Goal: Navigation & Orientation: Find specific page/section

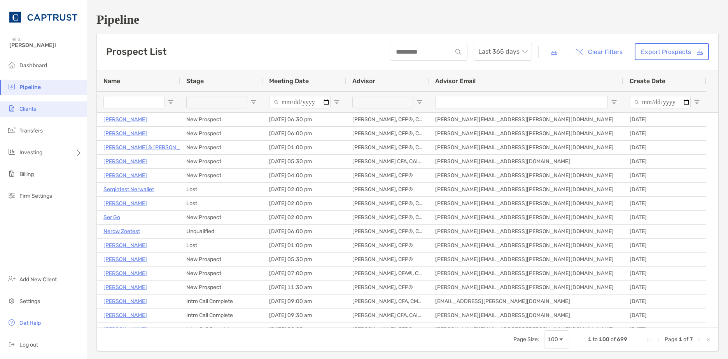
click at [33, 110] on span "Clients" at bounding box center [27, 109] width 17 height 7
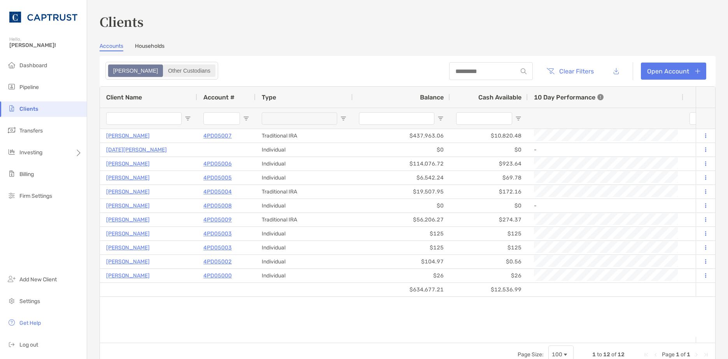
click at [164, 72] on div "Other Custodians" at bounding box center [189, 70] width 51 height 11
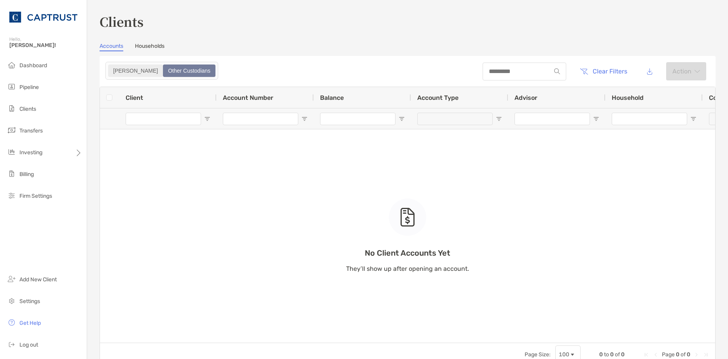
click at [116, 71] on div "[PERSON_NAME]" at bounding box center [135, 70] width 53 height 11
